Goal: Ask a question

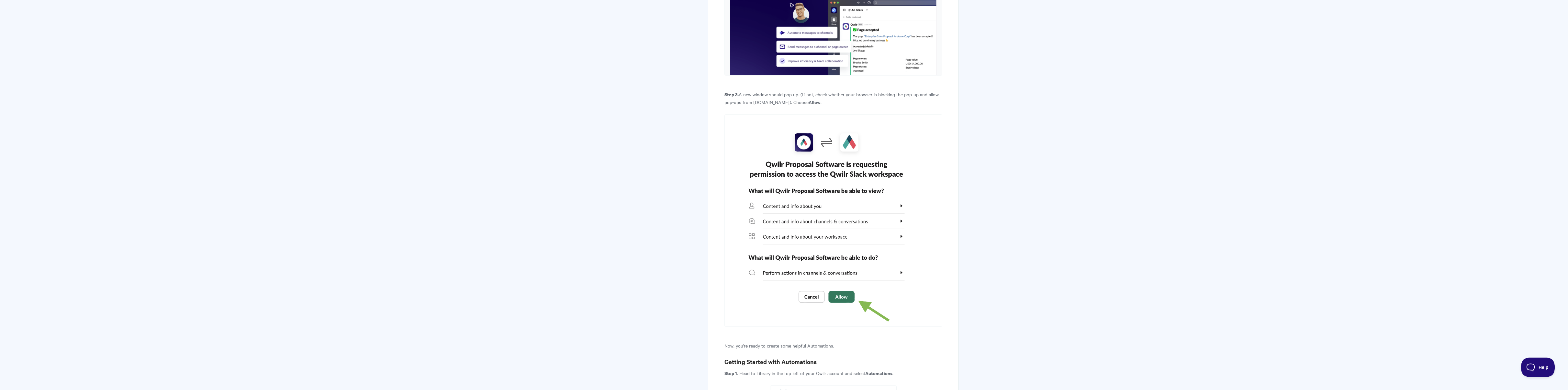
scroll to position [643, 0]
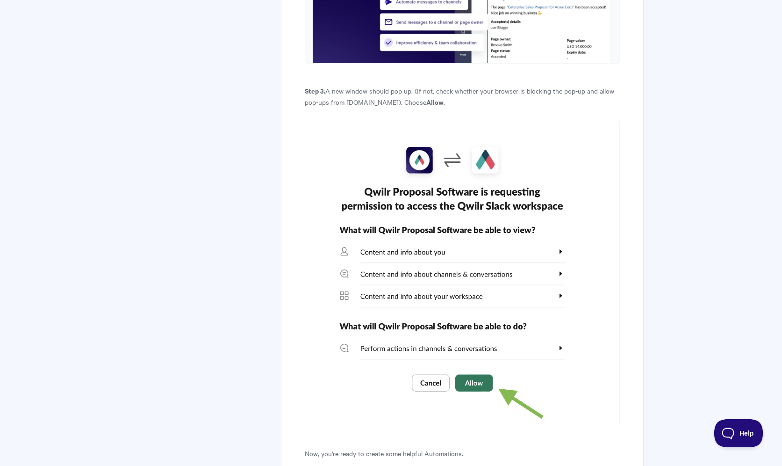
scroll to position [1762, 0]
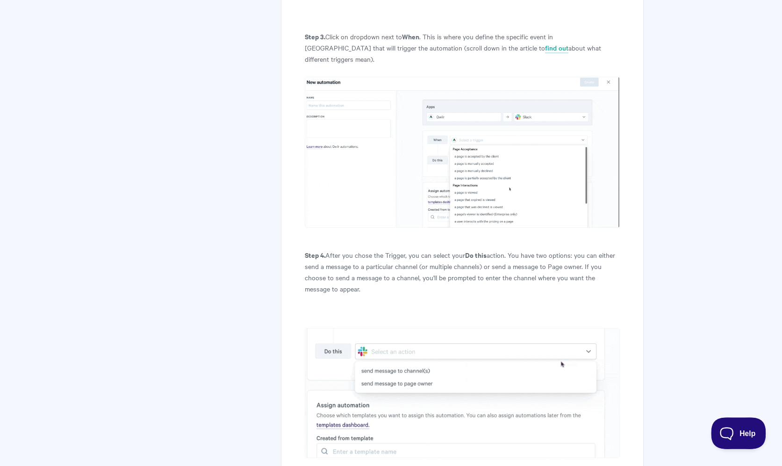
click at [726, 419] on button "Help" at bounding box center [735, 431] width 49 height 28
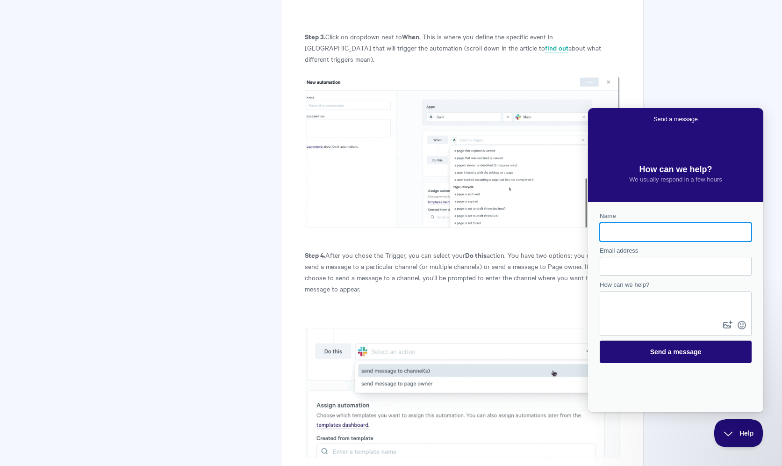
scroll to position [0, 0]
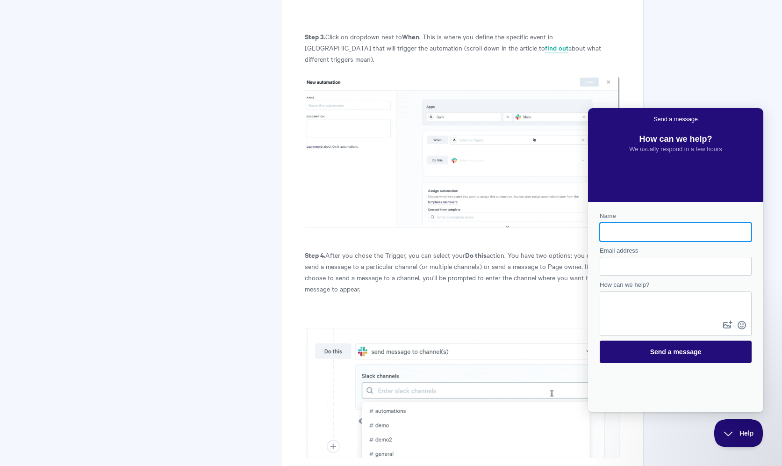
click at [685, 229] on input "Name" at bounding box center [676, 232] width 137 height 17
type input "junny"
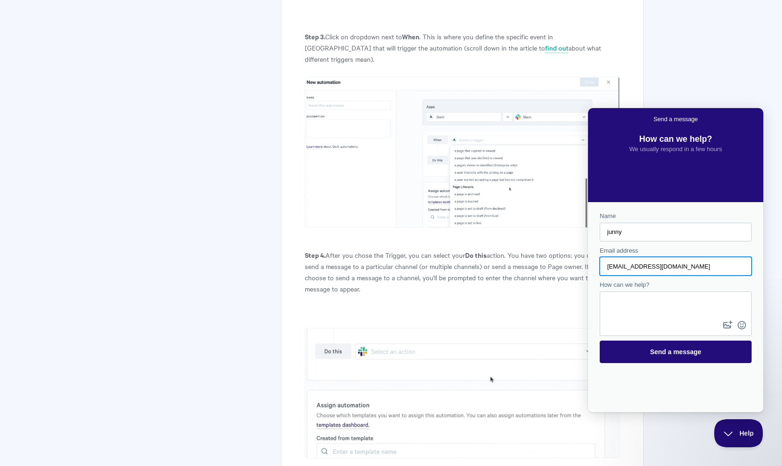
type input "junny@twelverays.agency"
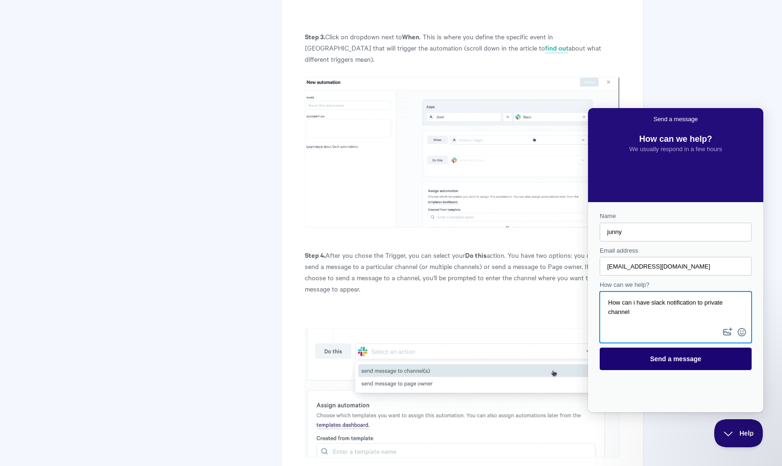
type textarea "How can i have slack notification to private channel"
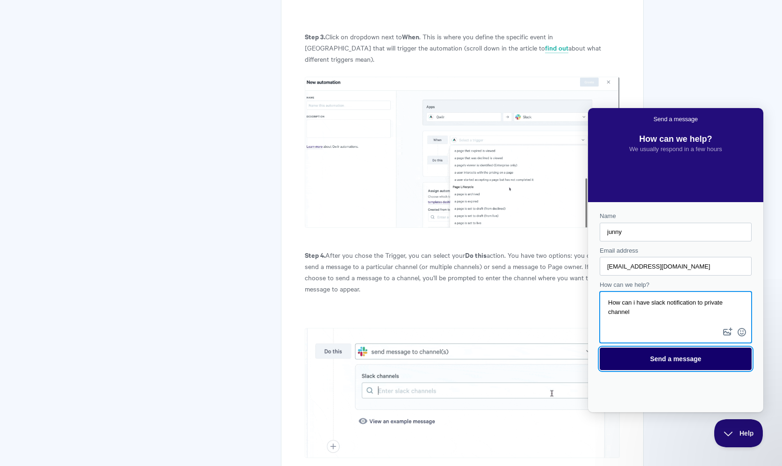
click at [694, 356] on span "Send a message" at bounding box center [676, 358] width 51 height 7
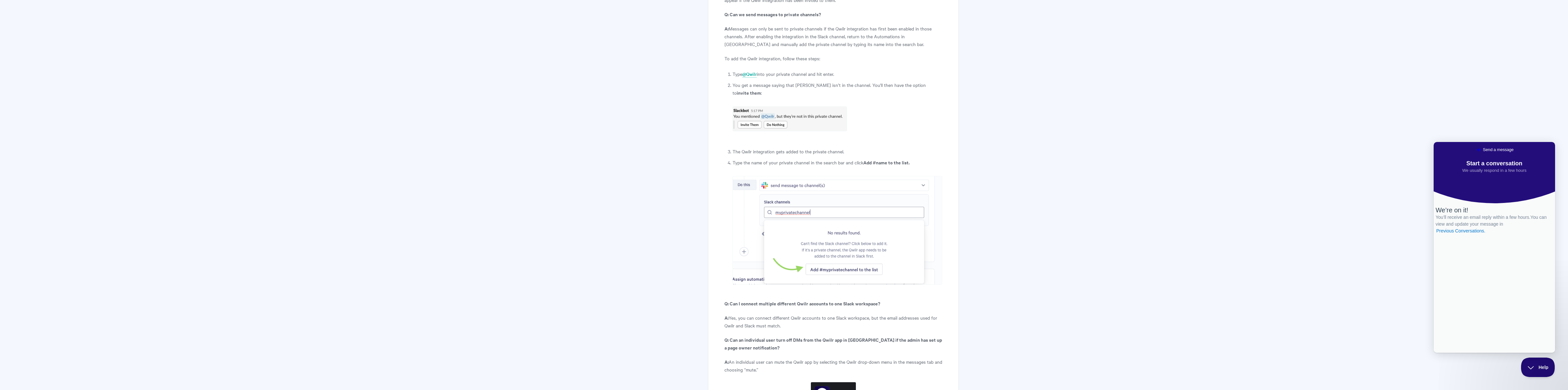
scroll to position [3807, 0]
click at [541, 290] on strong "Q: Can I connect multiple different Qwilr accounts to one Slack workspace?" at bounding box center [802, 294] width 156 height 7
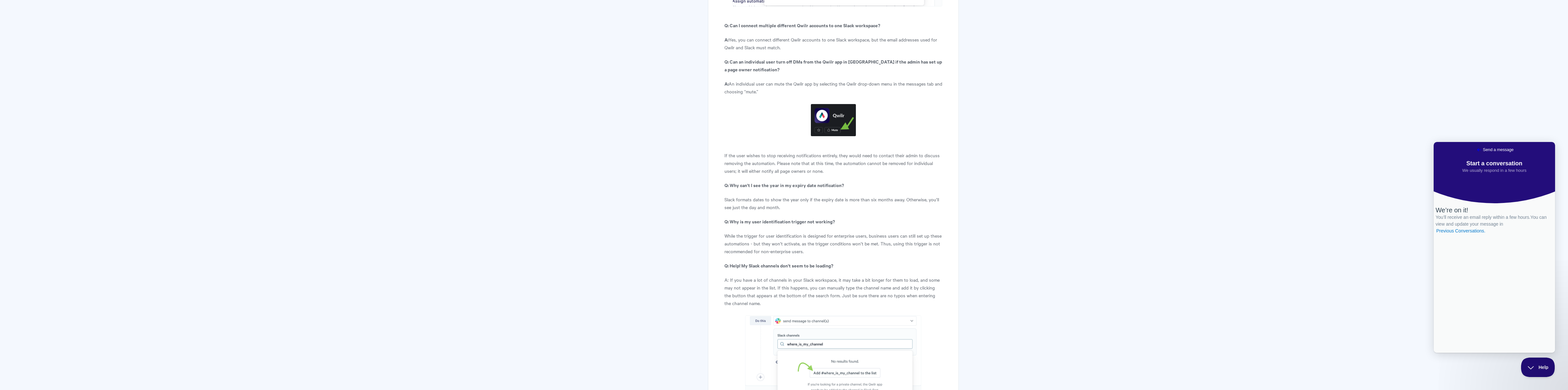
scroll to position [4142, 0]
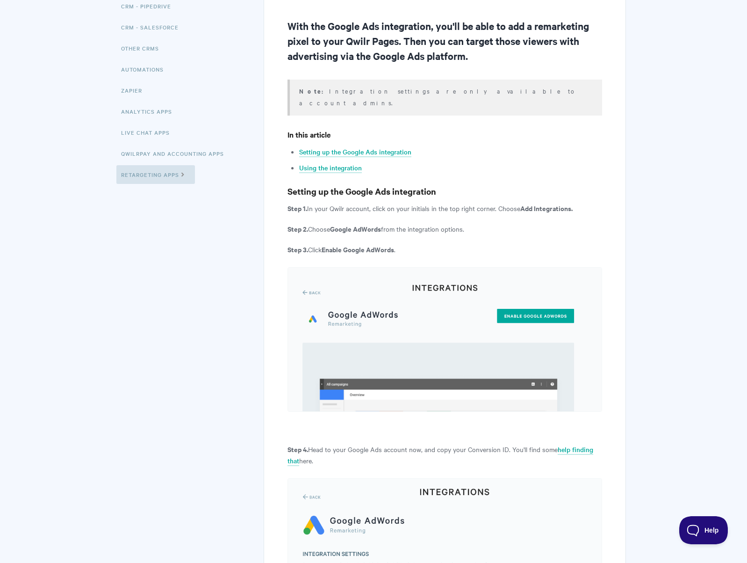
scroll to position [182, 0]
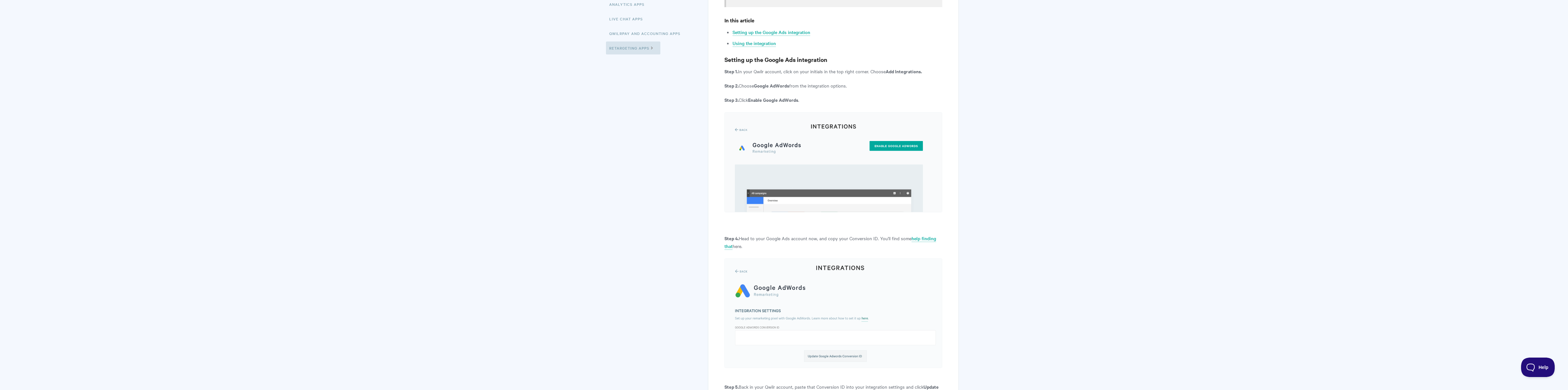
scroll to position [220, 0]
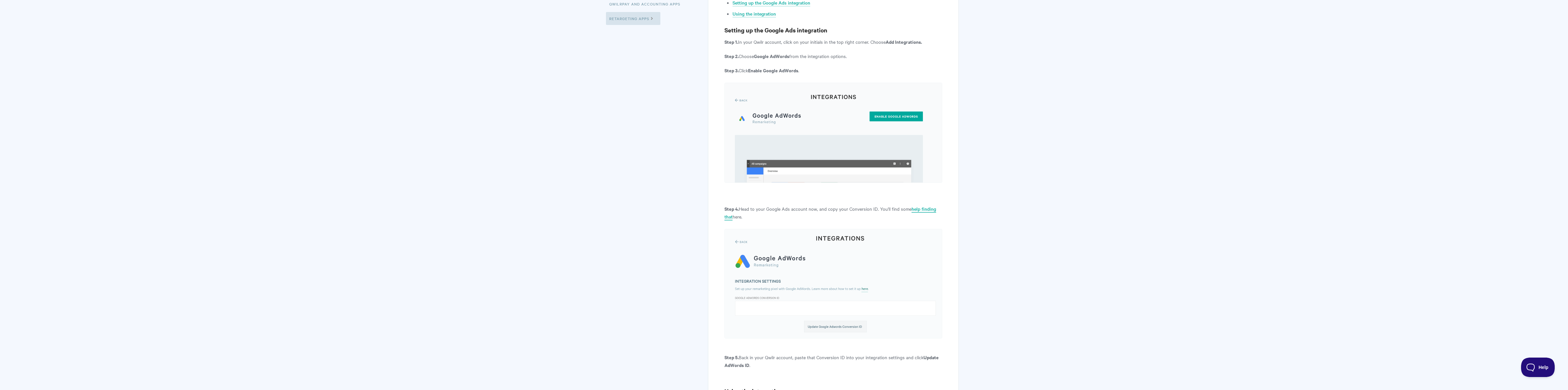
click at [920, 206] on link "help finding that" at bounding box center [830, 213] width 212 height 15
